Goal: Task Accomplishment & Management: Use online tool/utility

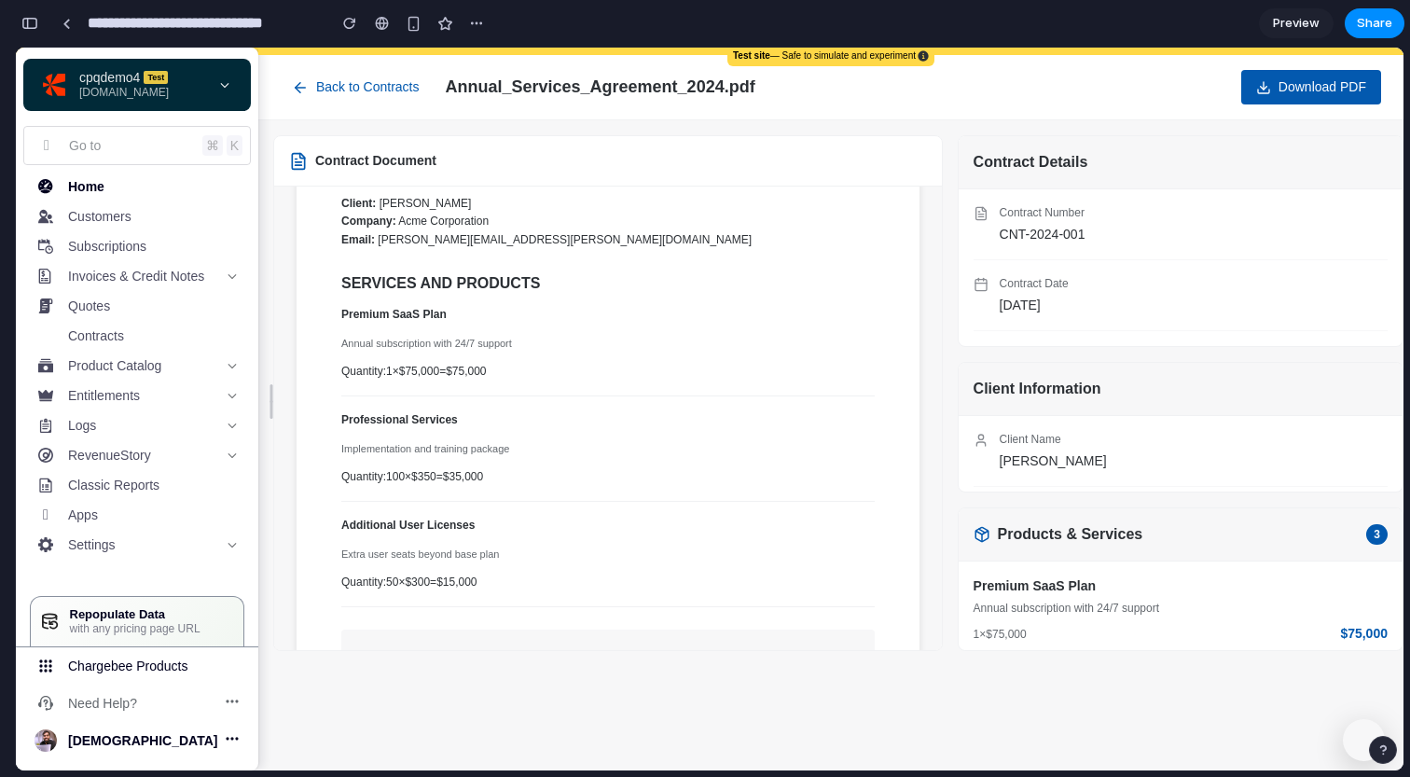
scroll to position [1164, 0]
click at [854, 122] on div "Contract Document SERVICE AGREEMENT Contract Number: CNT-2024-001 Effective Dat…" at bounding box center [830, 393] width 1145 height 546
click at [851, 122] on div "Contract Document SERVICE AGREEMENT Contract Number: CNT-2024-001 Effective Dat…" at bounding box center [830, 393] width 1145 height 546
click at [308, 101] on button "Back to Contracts" at bounding box center [356, 87] width 150 height 35
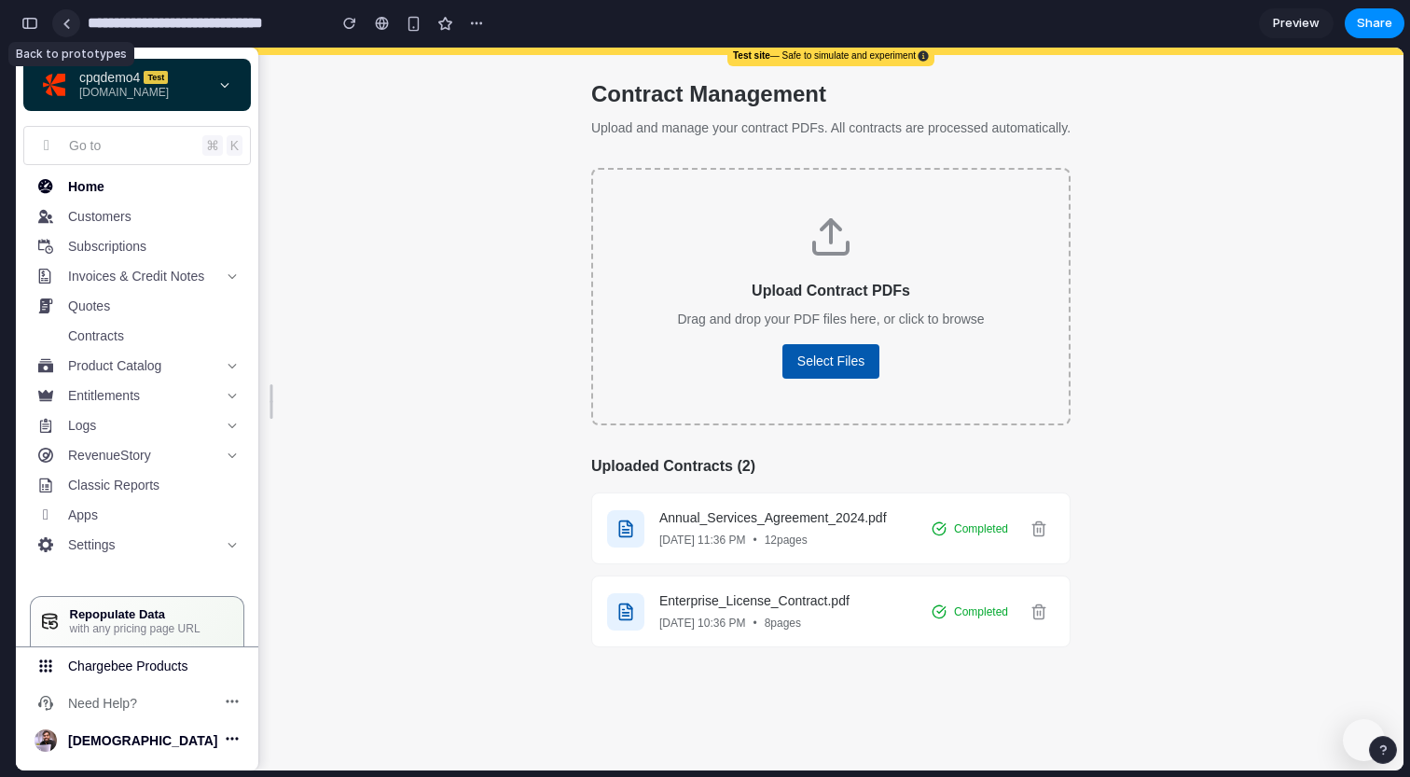
click at [61, 27] on link at bounding box center [66, 23] width 28 height 28
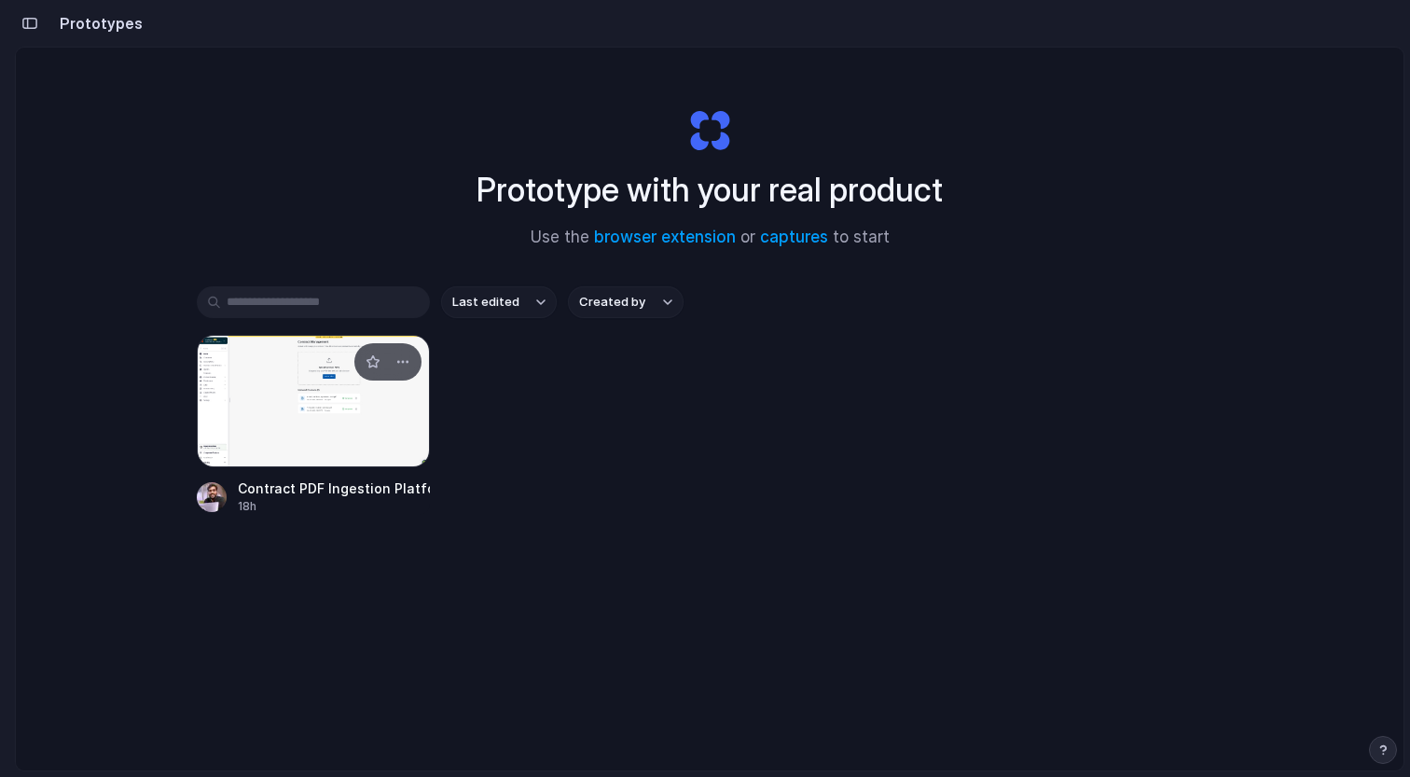
click at [272, 402] on div at bounding box center [313, 401] width 233 height 132
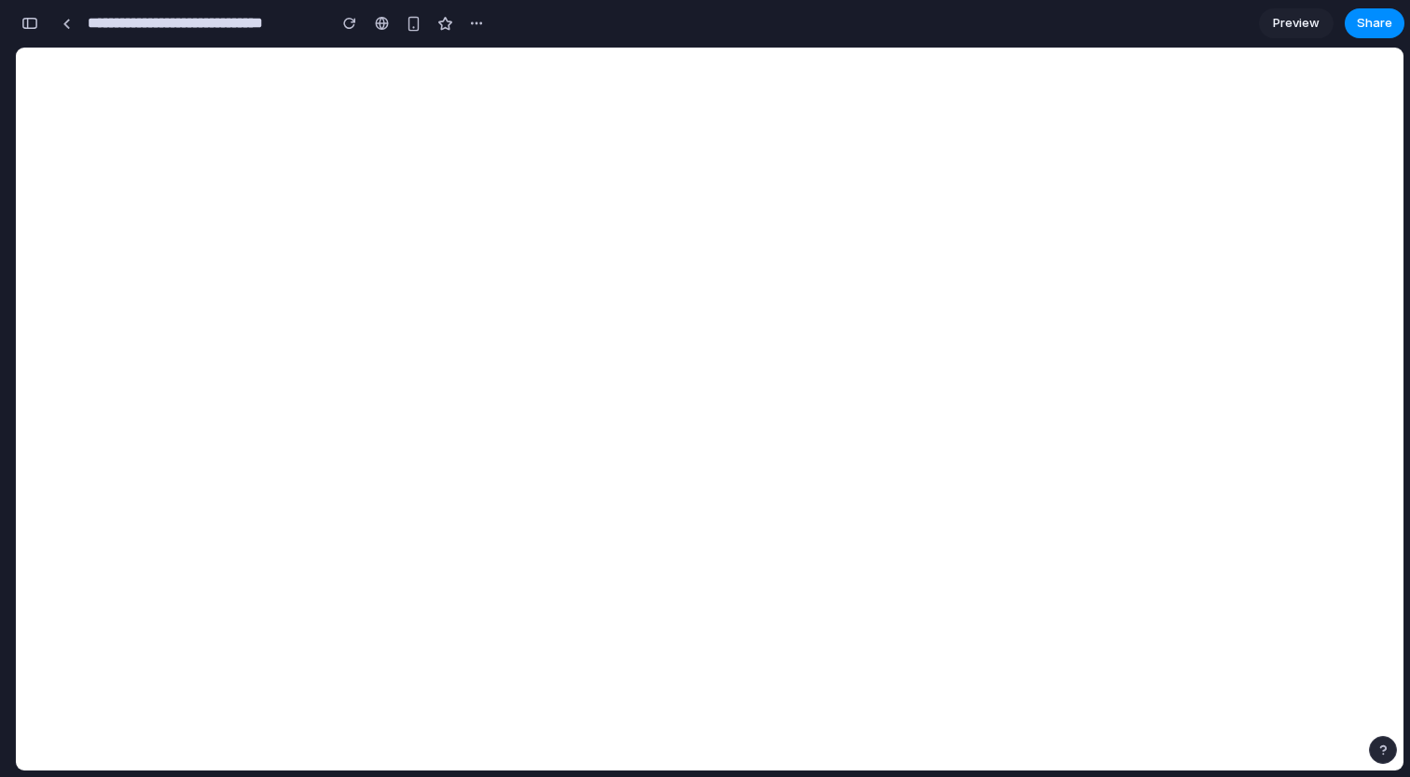
scroll to position [1340, 0]
click at [29, 31] on button "button" at bounding box center [30, 23] width 30 height 30
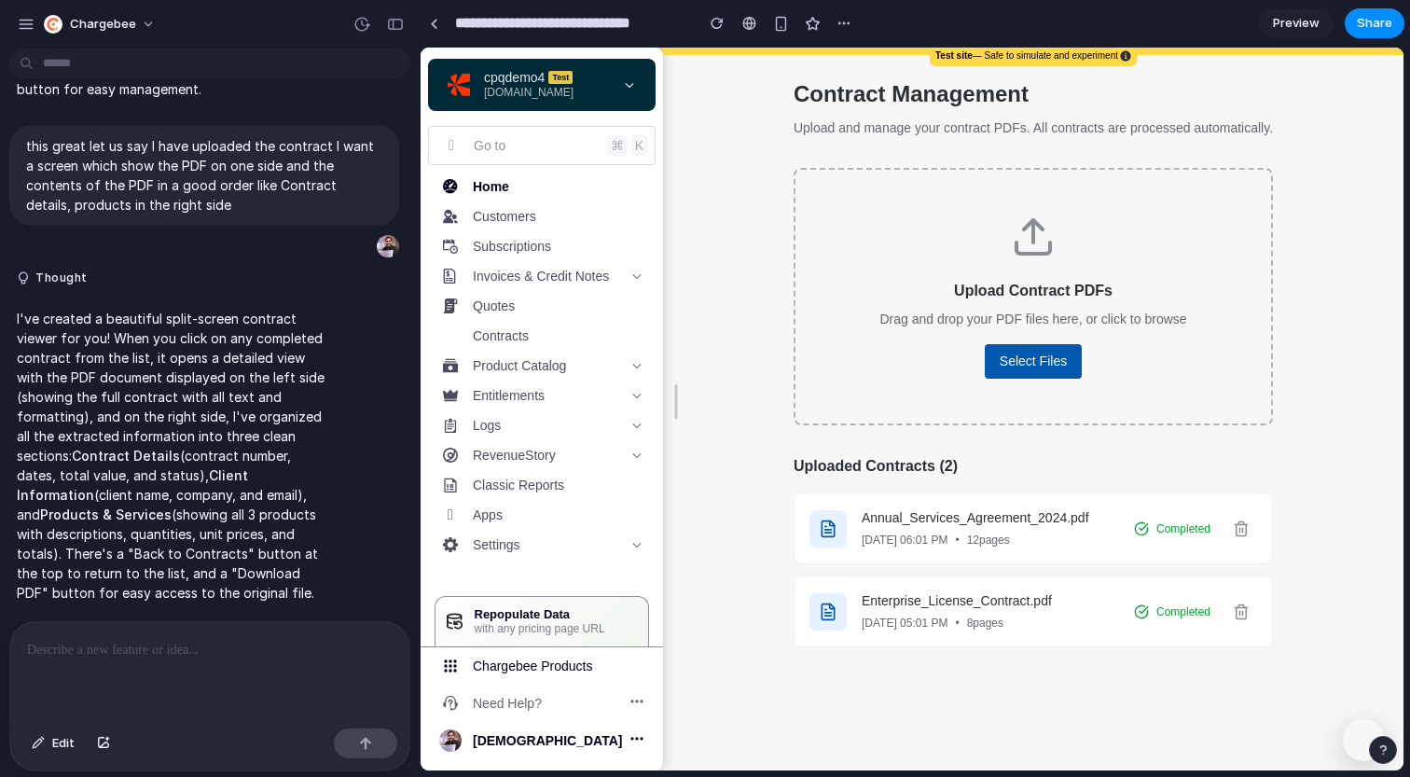
scroll to position [375, 0]
click at [434, 33] on link at bounding box center [434, 23] width 28 height 28
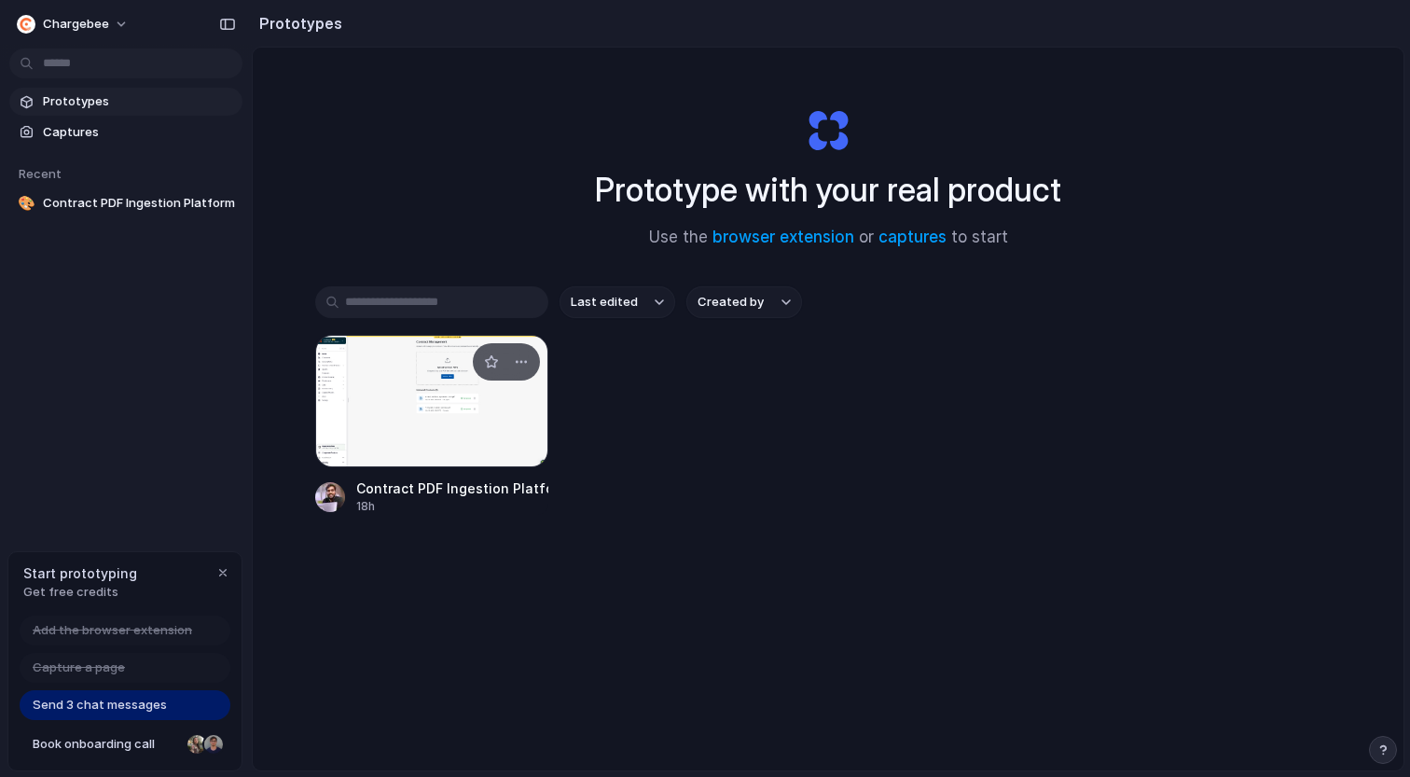
click at [409, 458] on div at bounding box center [431, 401] width 233 height 132
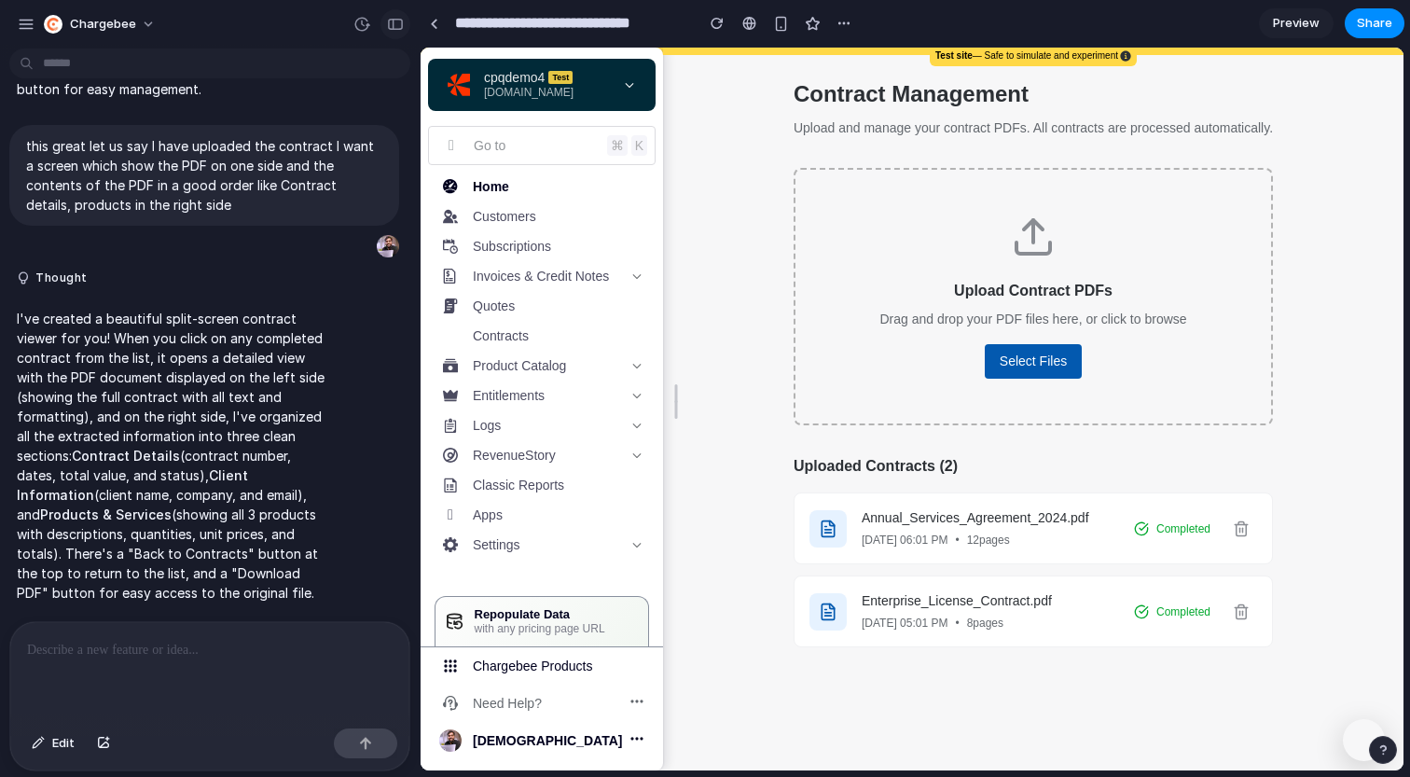
click at [387, 24] on div "button" at bounding box center [395, 24] width 17 height 13
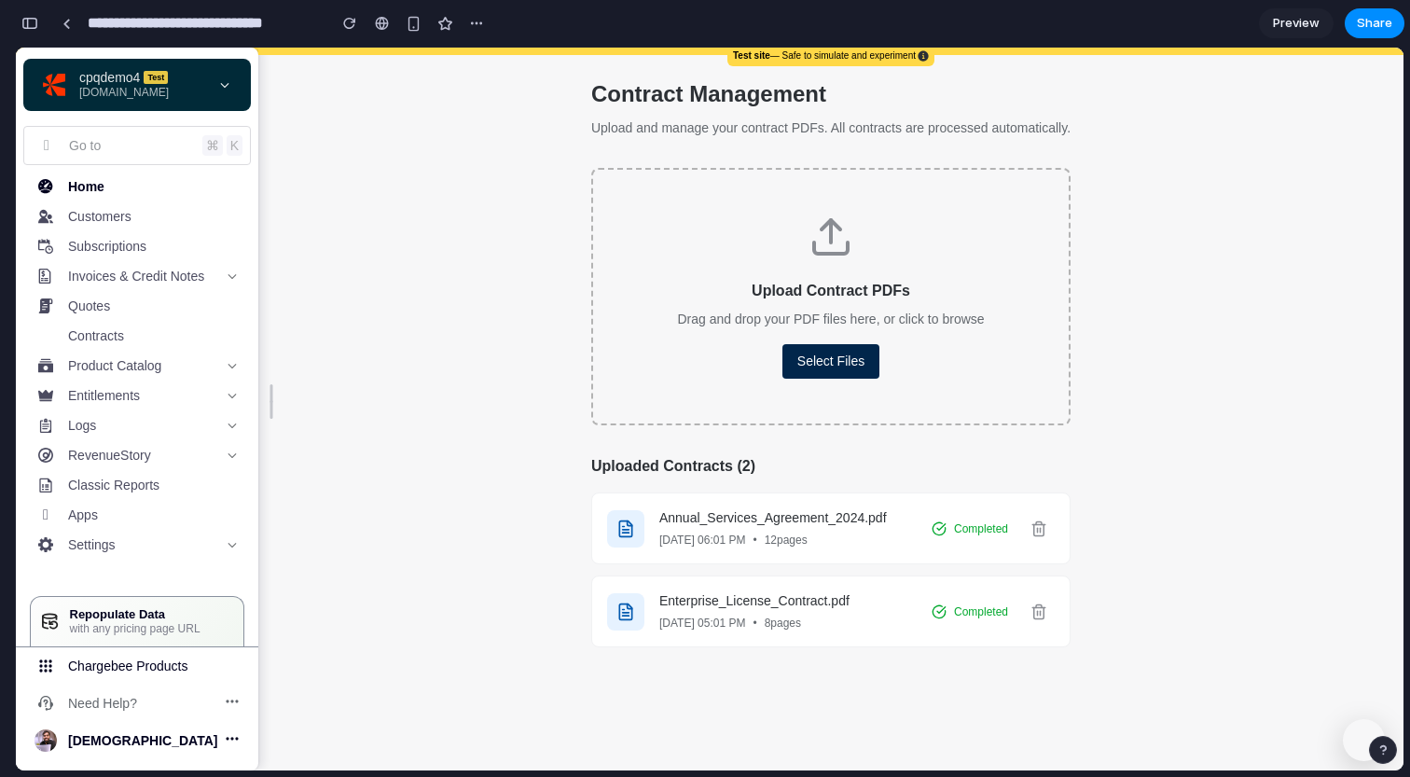
click at [825, 367] on button "Select Files" at bounding box center [831, 361] width 97 height 35
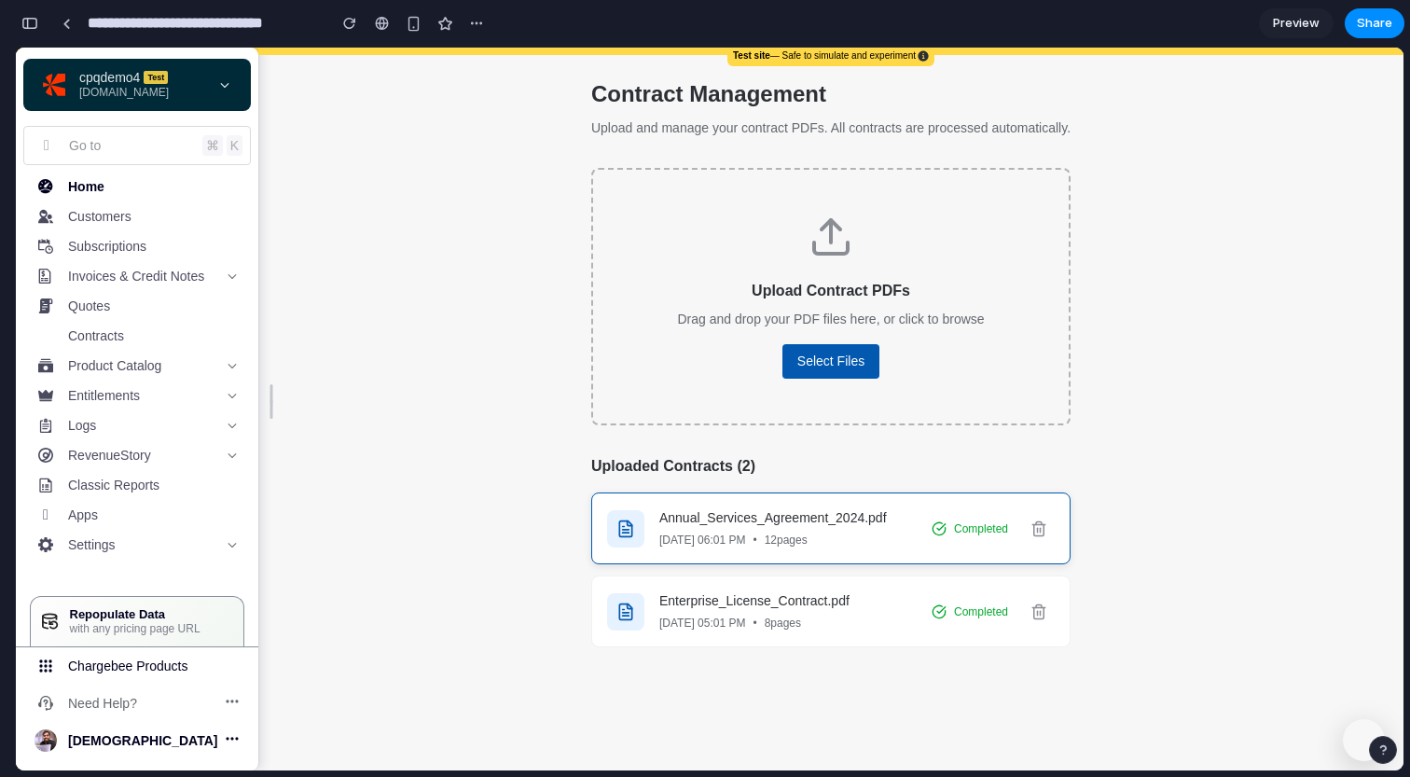
click at [783, 539] on div "[DATE] 06:01 PM • 12 pages" at bounding box center [787, 540] width 257 height 17
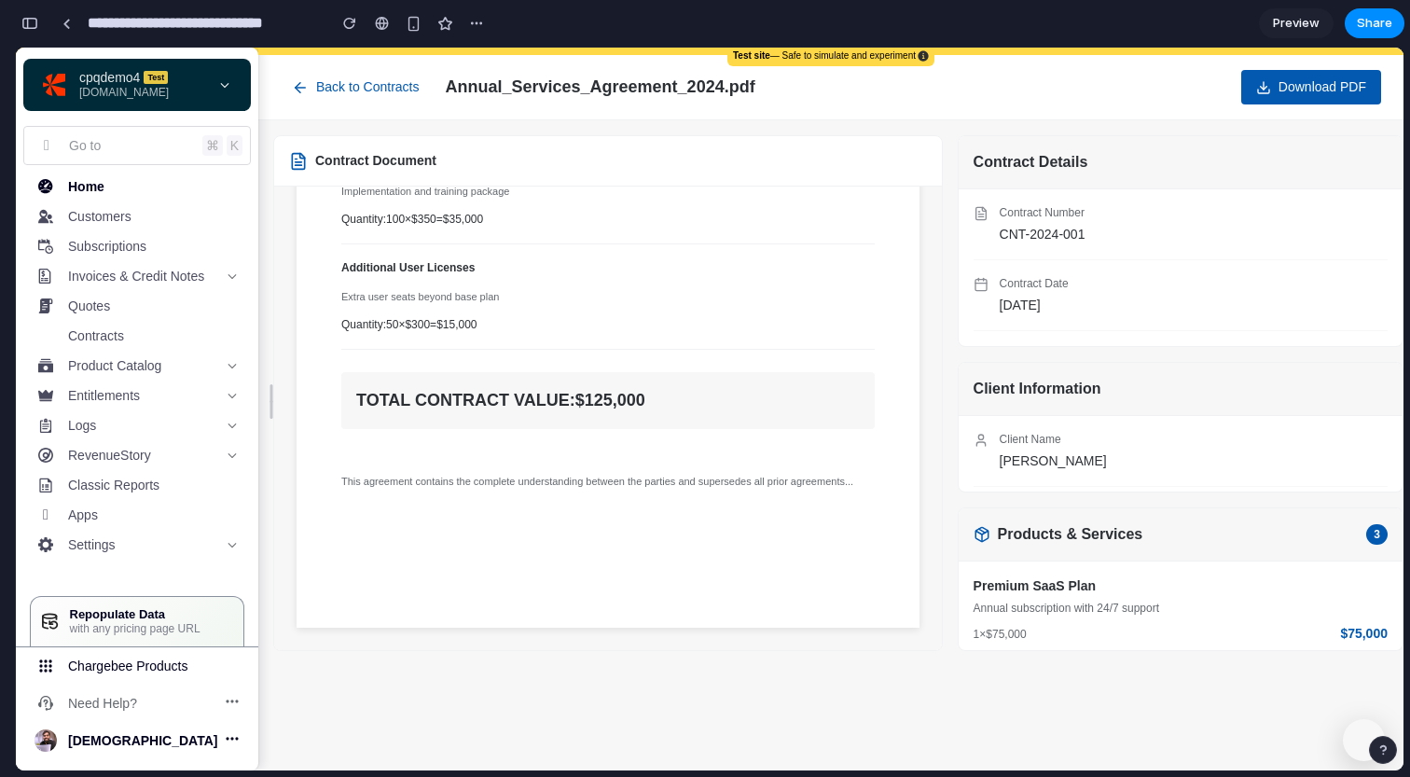
scroll to position [0, 0]
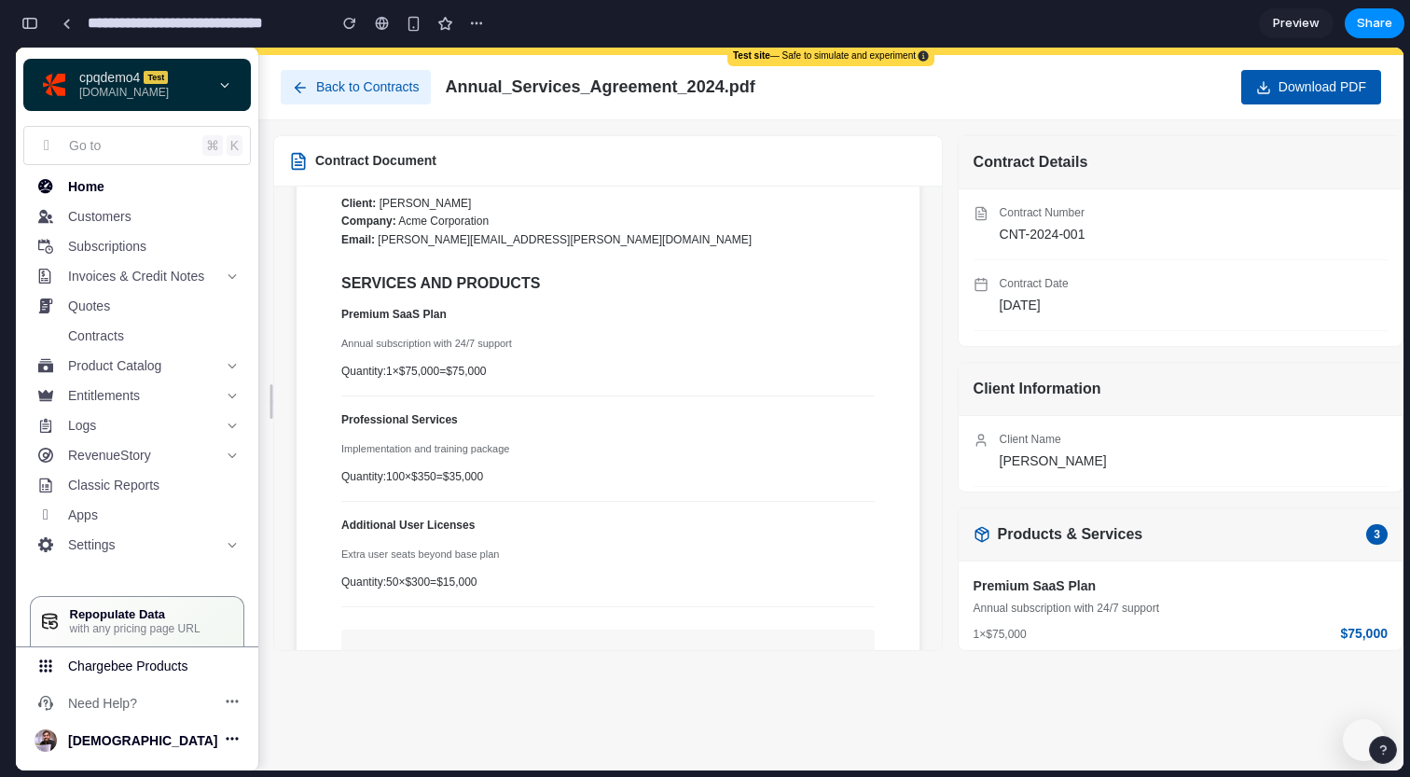
click at [305, 84] on icon at bounding box center [300, 87] width 17 height 17
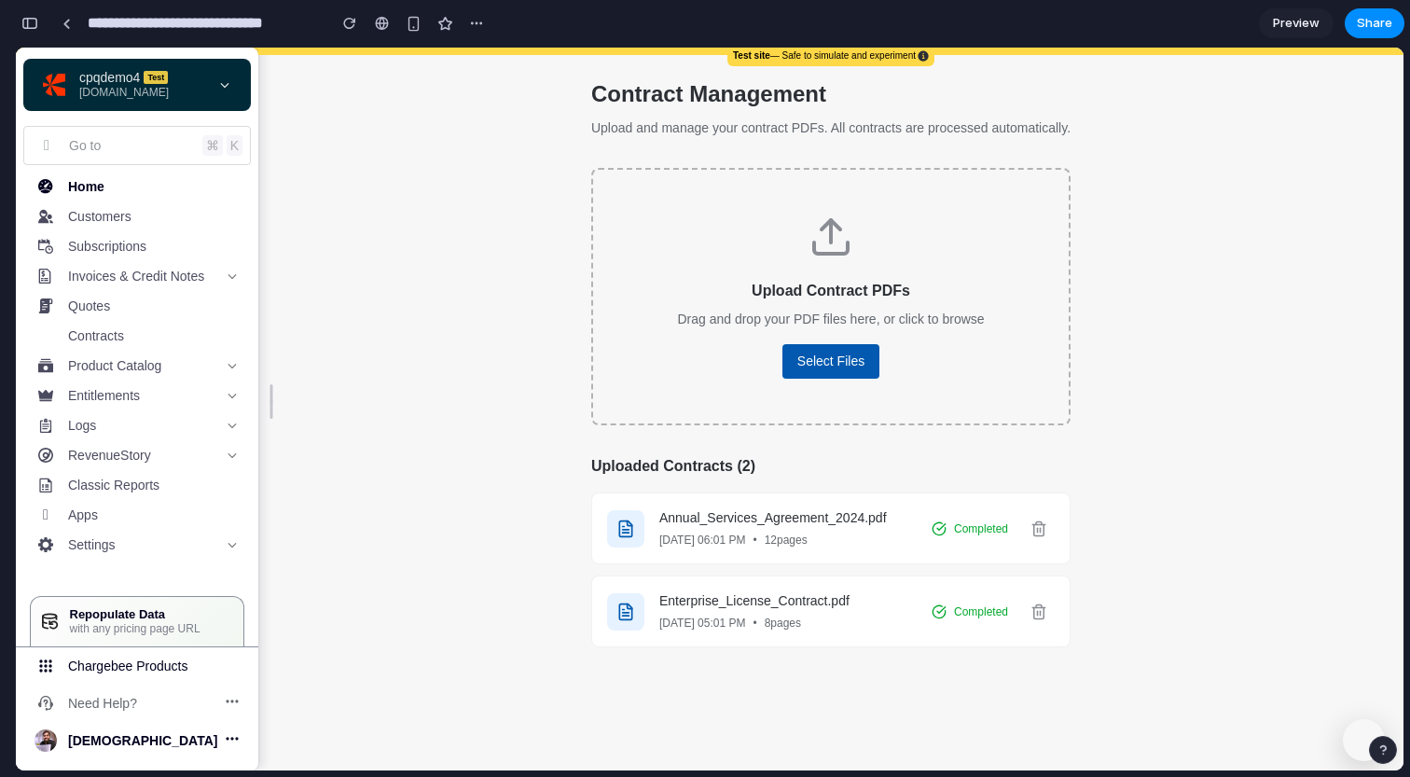
click at [1303, 45] on section "**********" at bounding box center [710, 23] width 1390 height 47
click at [1295, 21] on span "Preview" at bounding box center [1296, 23] width 47 height 19
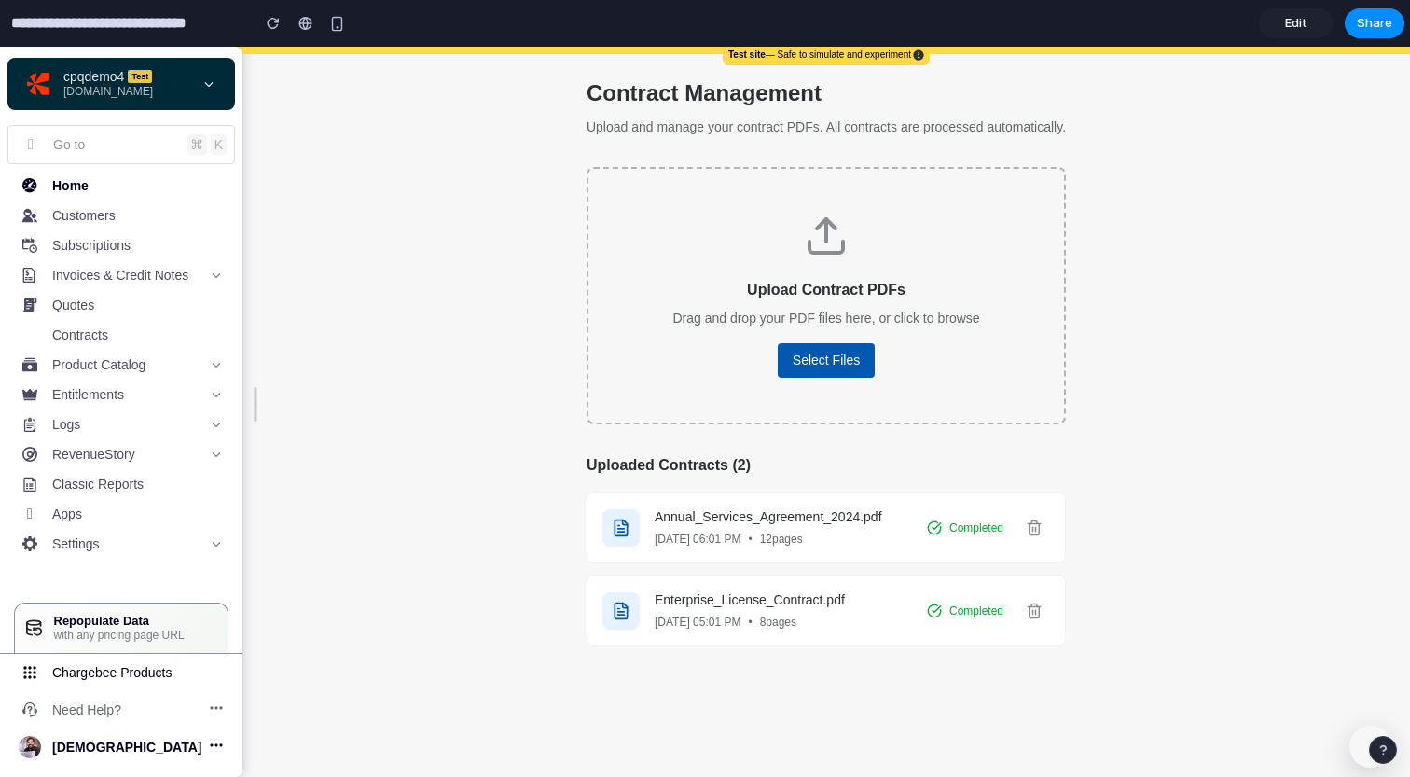
click at [1295, 21] on span "Edit" at bounding box center [1296, 23] width 22 height 19
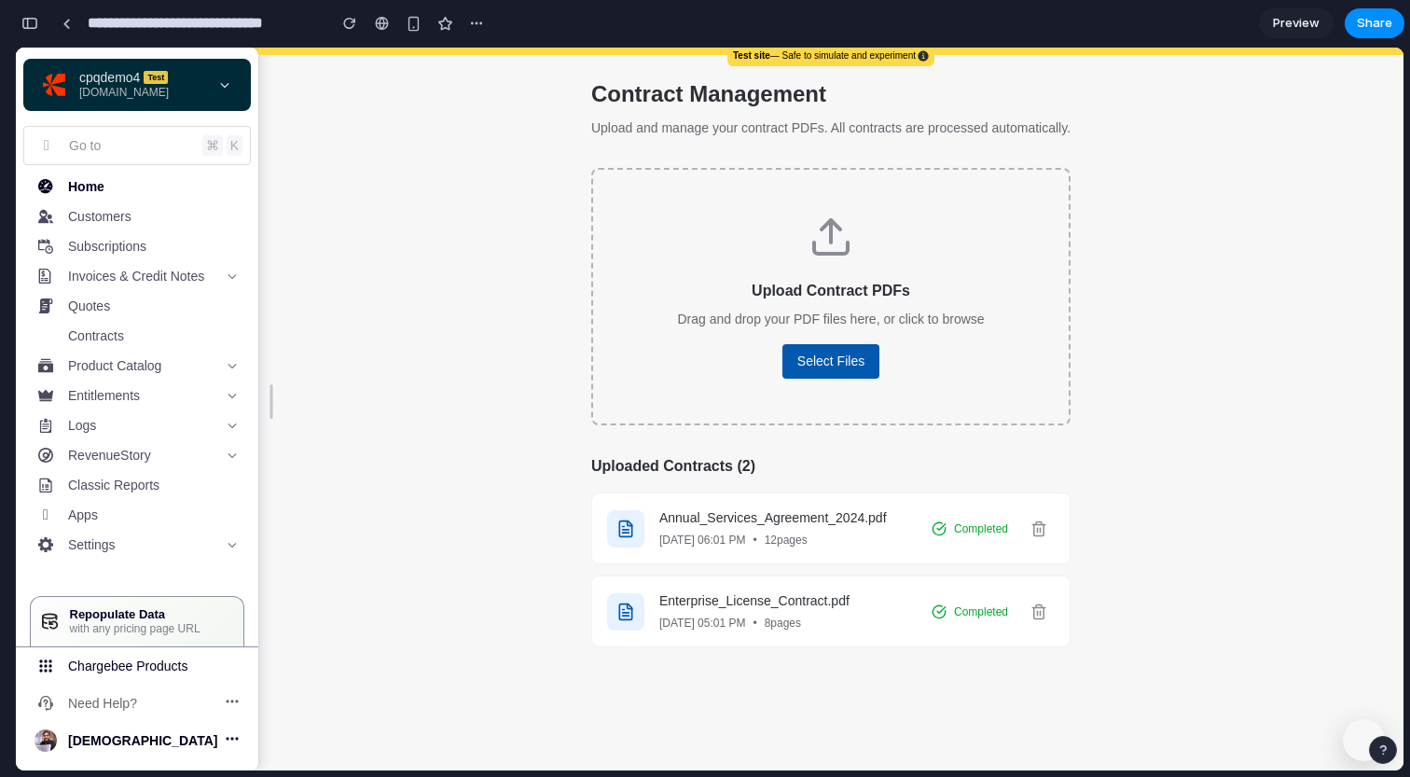
scroll to position [1340, 0]
